Goal: Obtain resource: Obtain resource

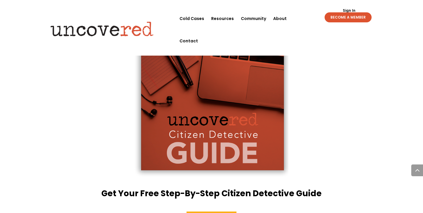
scroll to position [1067, 0]
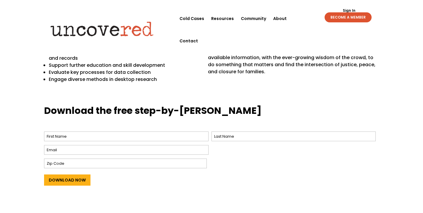
scroll to position [197, 0]
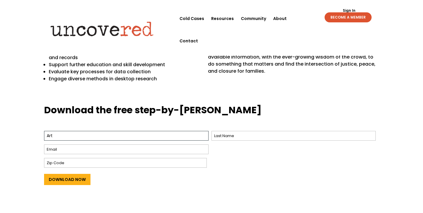
type input "Art"
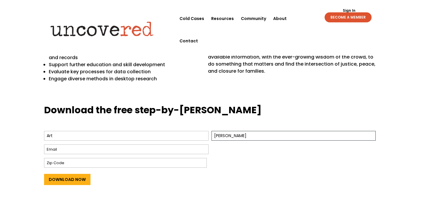
type input "[PERSON_NAME]"
type input "[EMAIL_ADDRESS][DOMAIN_NAME]"
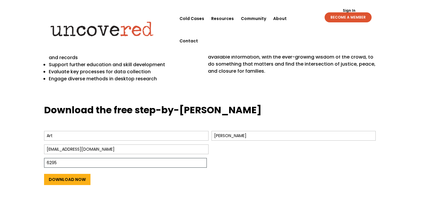
type input "62958"
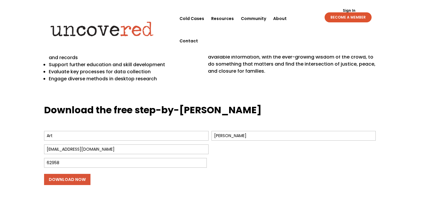
click at [60, 181] on input "Download Now" at bounding box center [67, 179] width 46 height 11
click at [71, 177] on input "Download Now" at bounding box center [67, 179] width 46 height 11
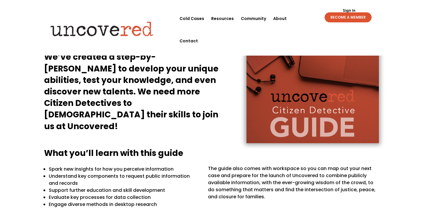
scroll to position [103, 0]
